Goal: Navigation & Orientation: Understand site structure

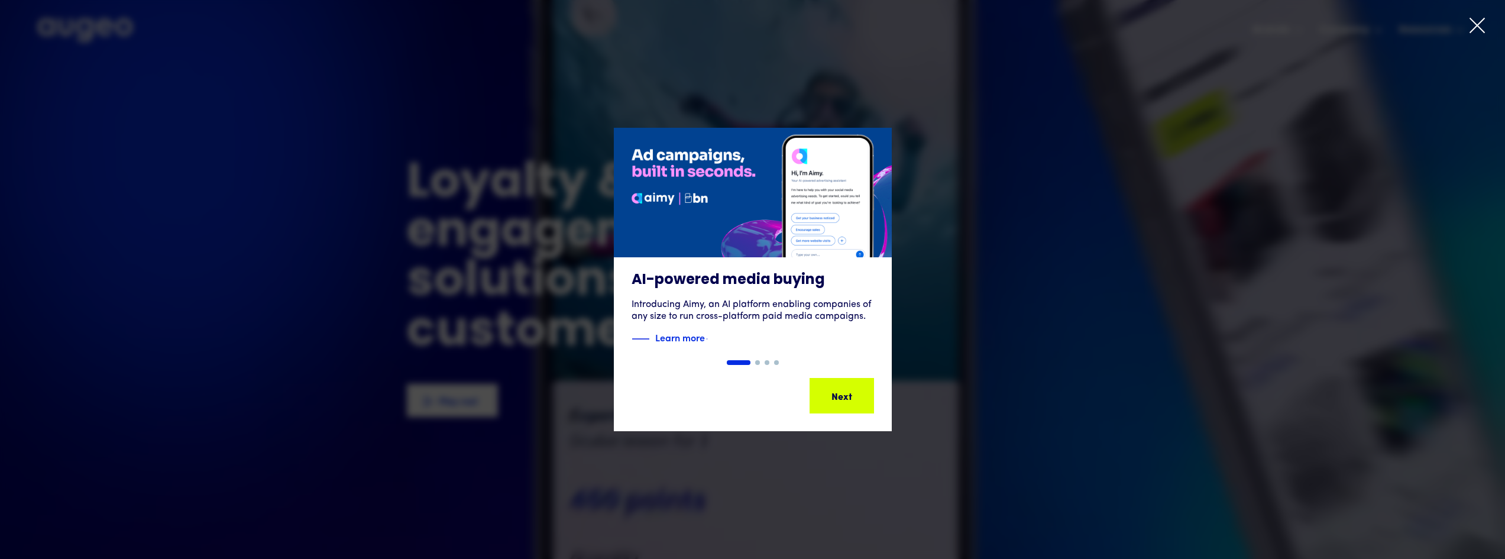
click at [1465, 24] on div at bounding box center [752, 279] width 1505 height 559
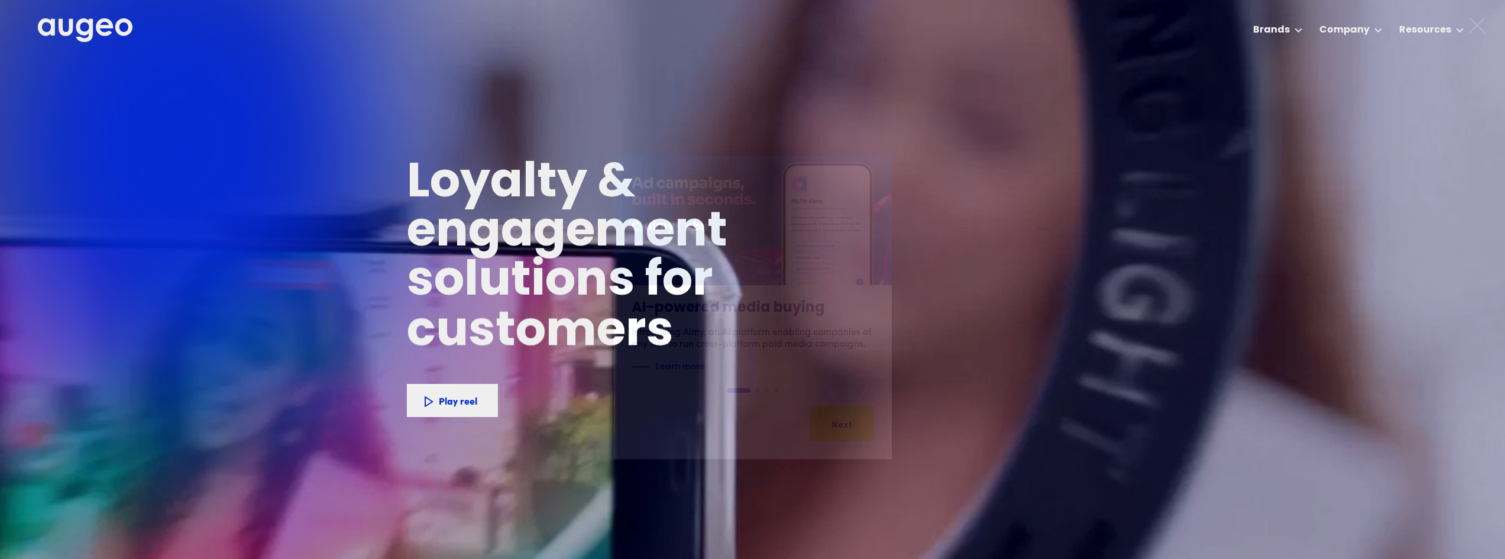
click at [1477, 22] on icon at bounding box center [1477, 26] width 18 height 18
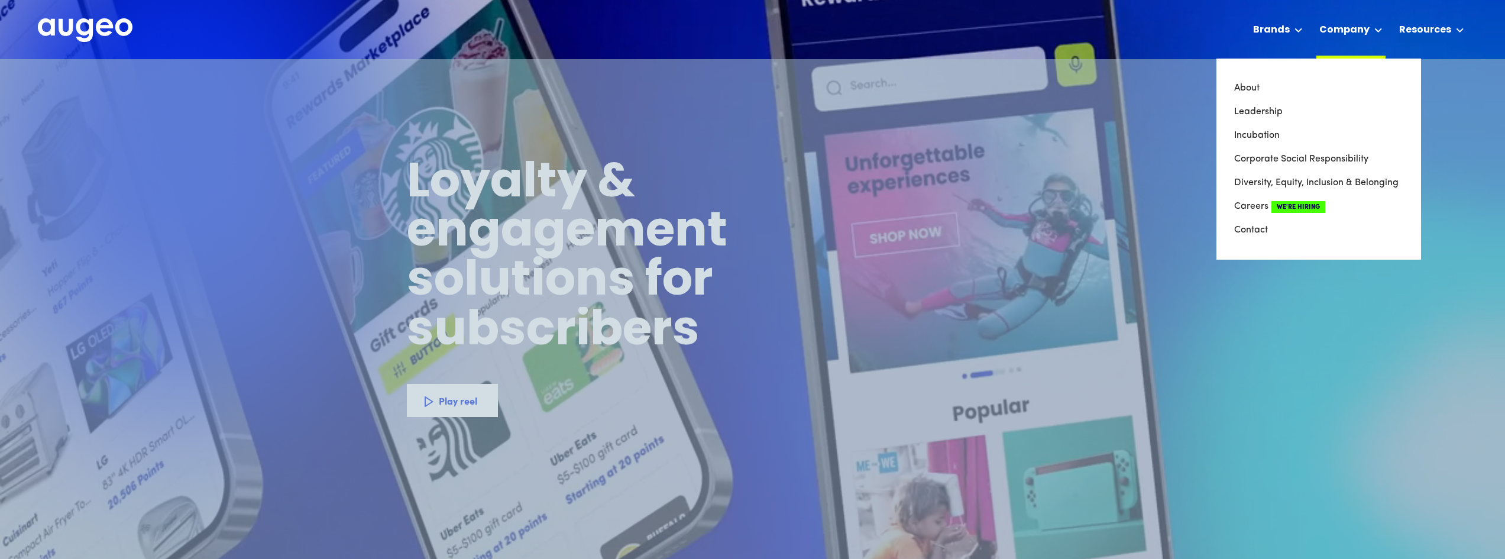
click at [1376, 24] on div at bounding box center [1378, 30] width 8 height 14
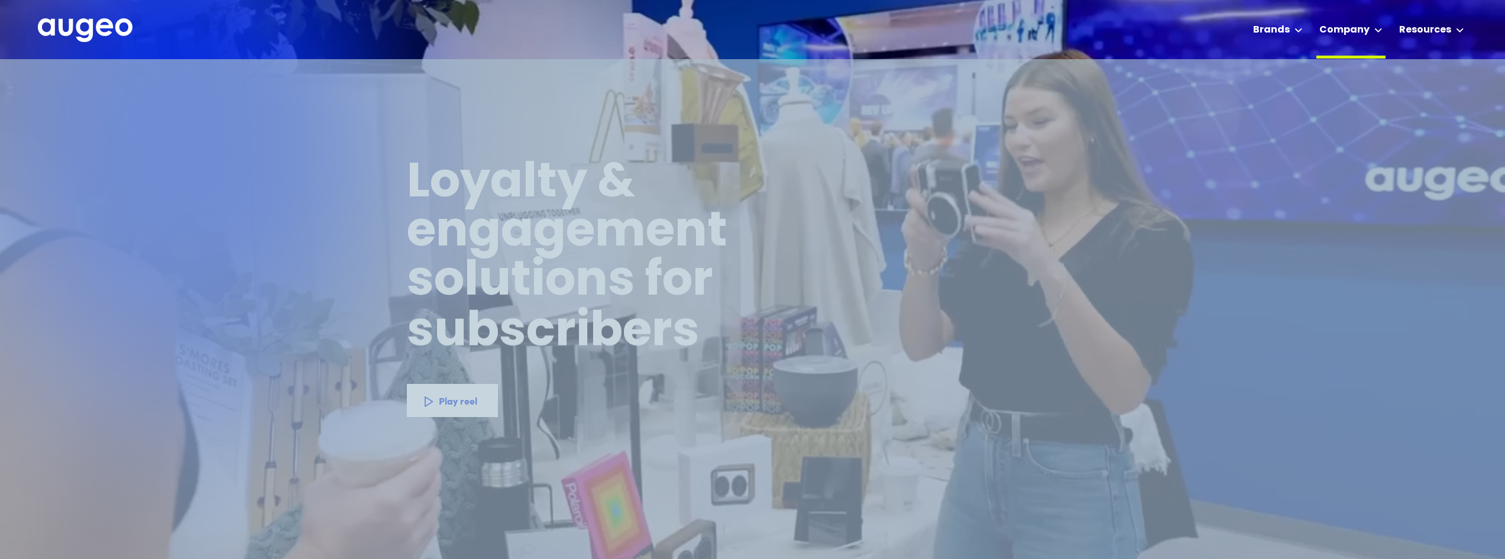
click at [1352, 28] on div "Company" at bounding box center [1344, 30] width 50 height 14
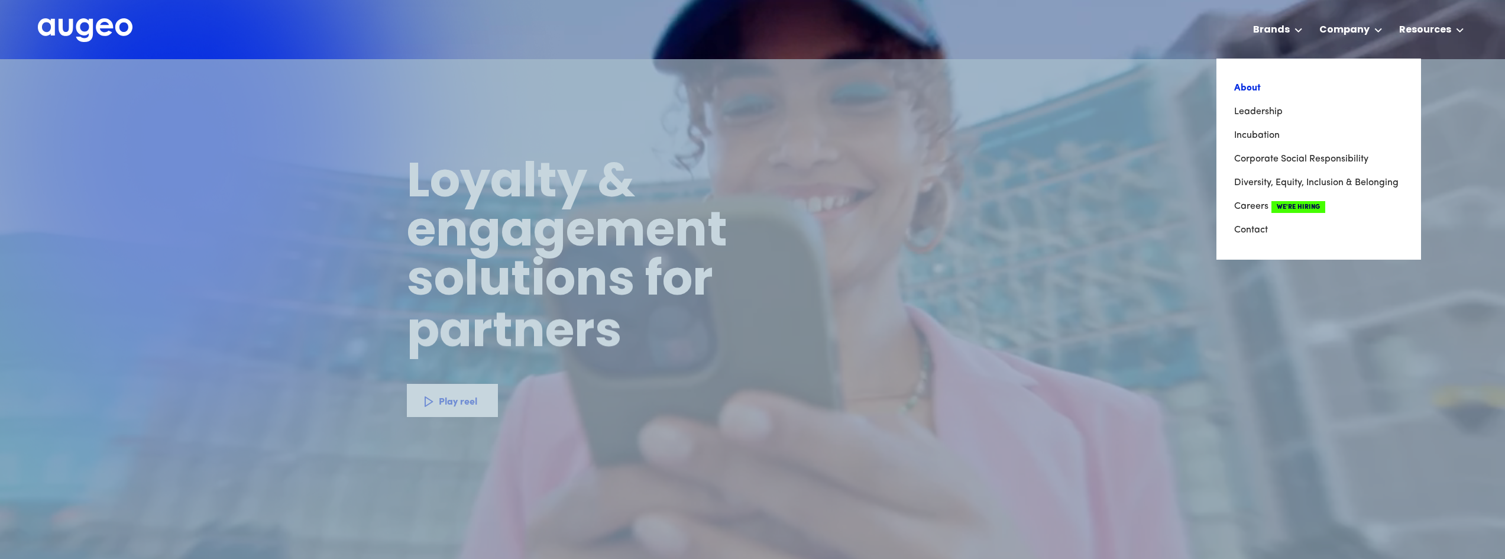
click at [1251, 93] on link "About" at bounding box center [1318, 88] width 169 height 24
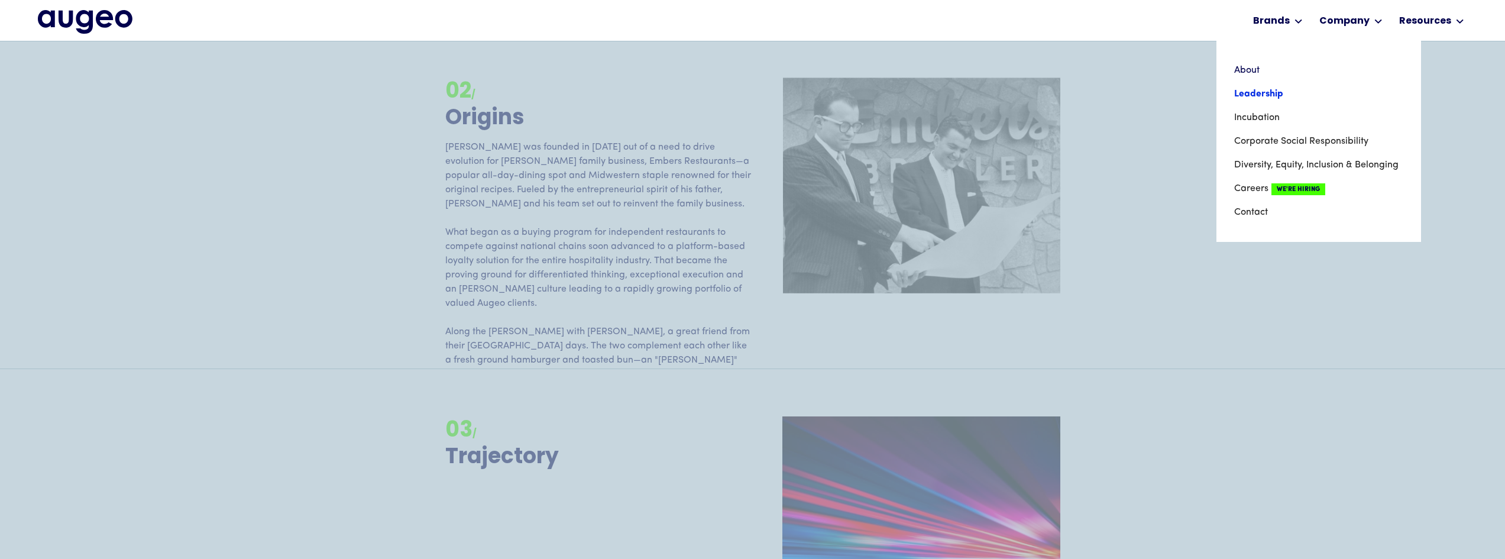
scroll to position [1550, 0]
click at [1263, 89] on link "Leadership" at bounding box center [1318, 94] width 169 height 24
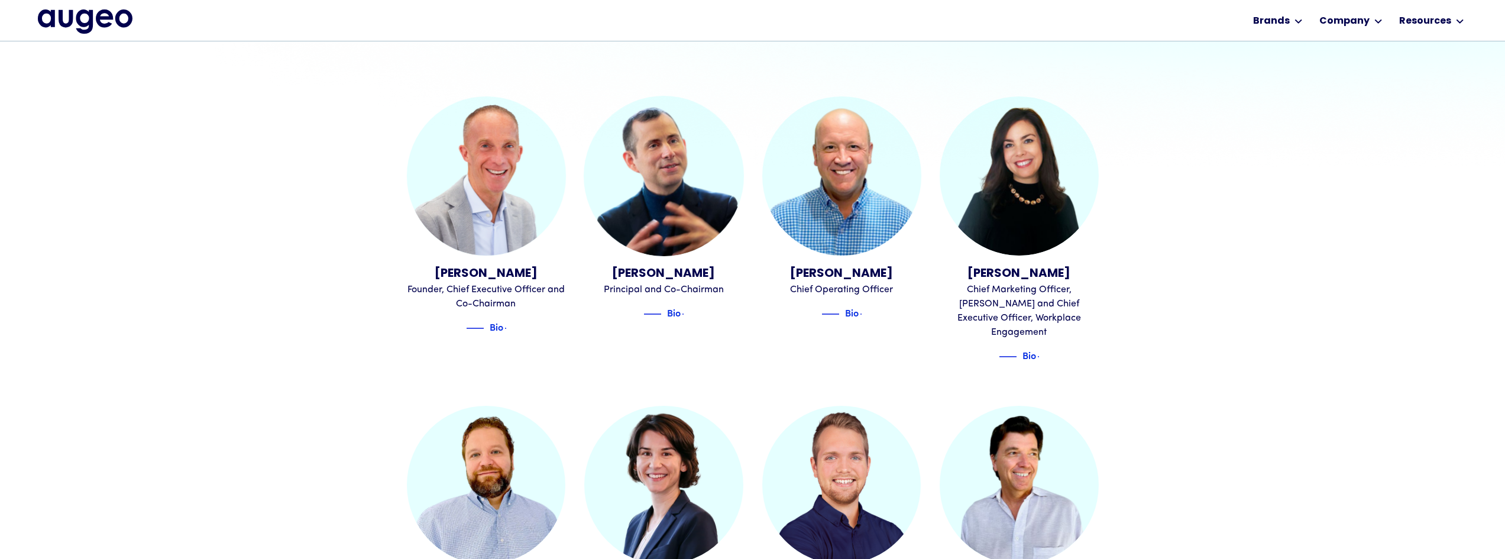
scroll to position [358, 0]
